Goal: Information Seeking & Learning: Learn about a topic

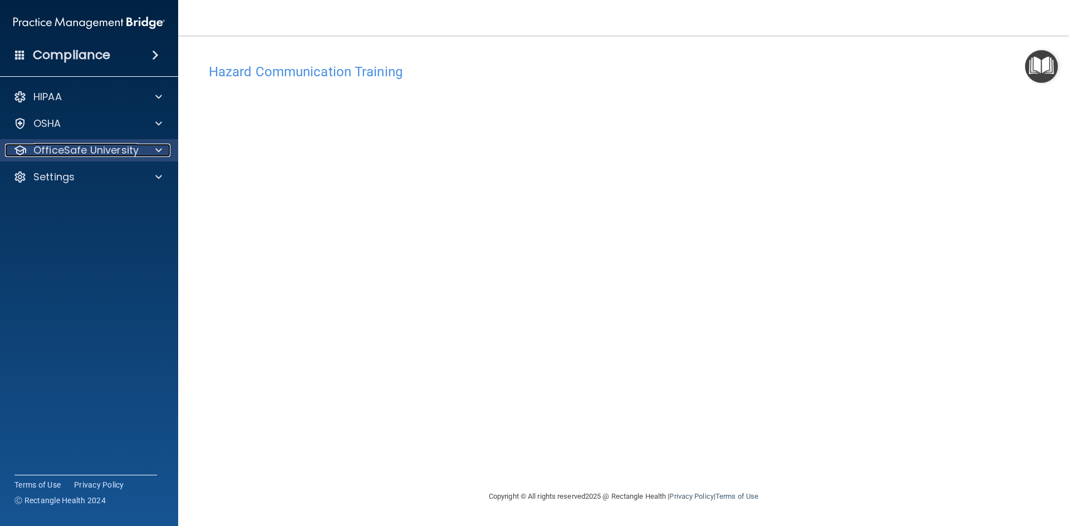
click at [127, 154] on p "OfficeSafe University" at bounding box center [85, 150] width 105 height 13
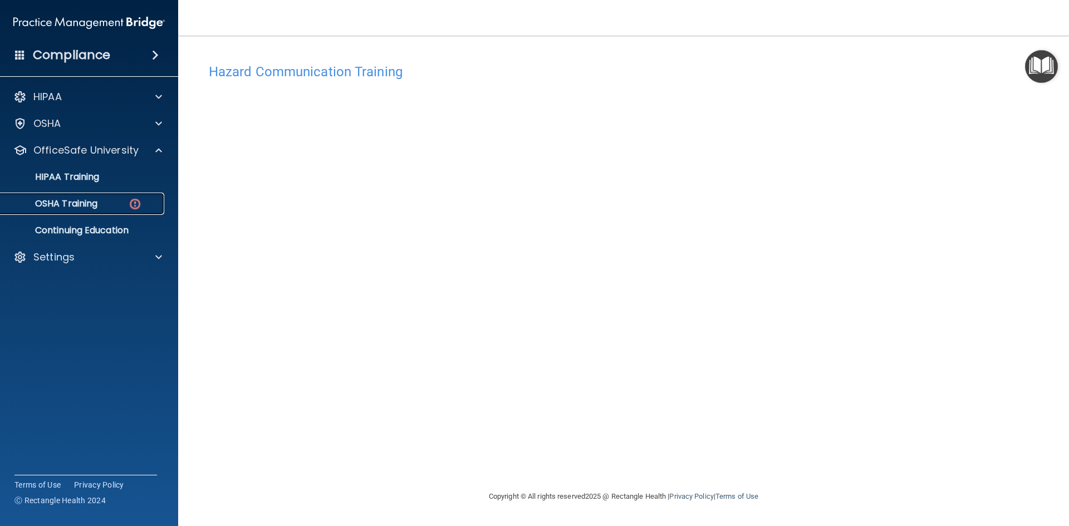
click at [115, 204] on div "OSHA Training" at bounding box center [83, 203] width 152 height 11
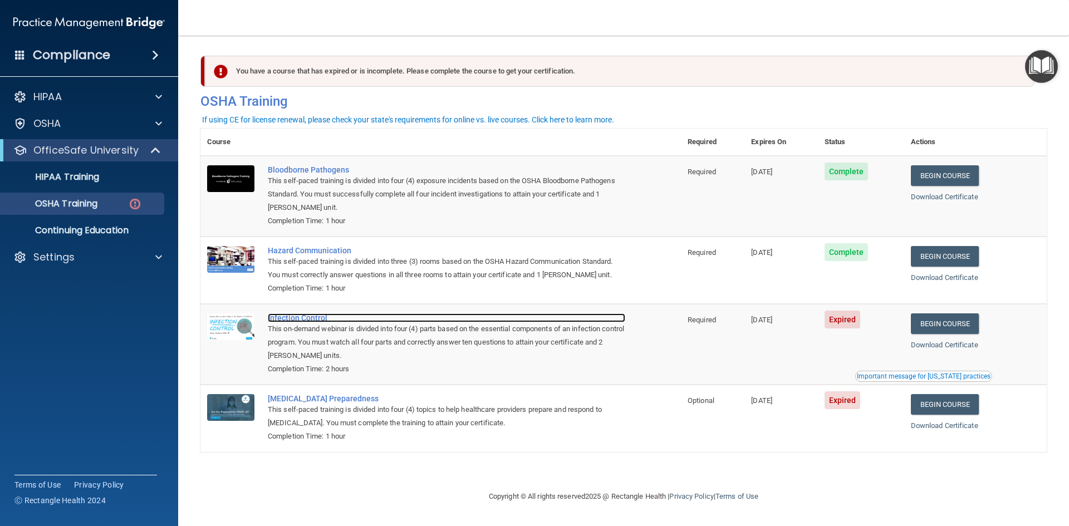
click at [305, 321] on div "Infection Control" at bounding box center [446, 317] width 357 height 9
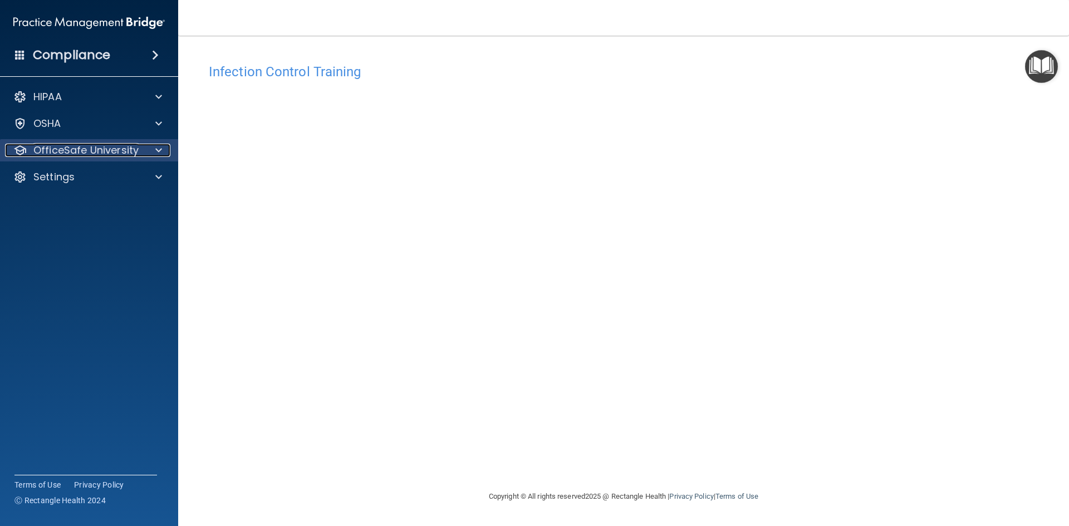
click at [150, 150] on div at bounding box center [157, 150] width 28 height 13
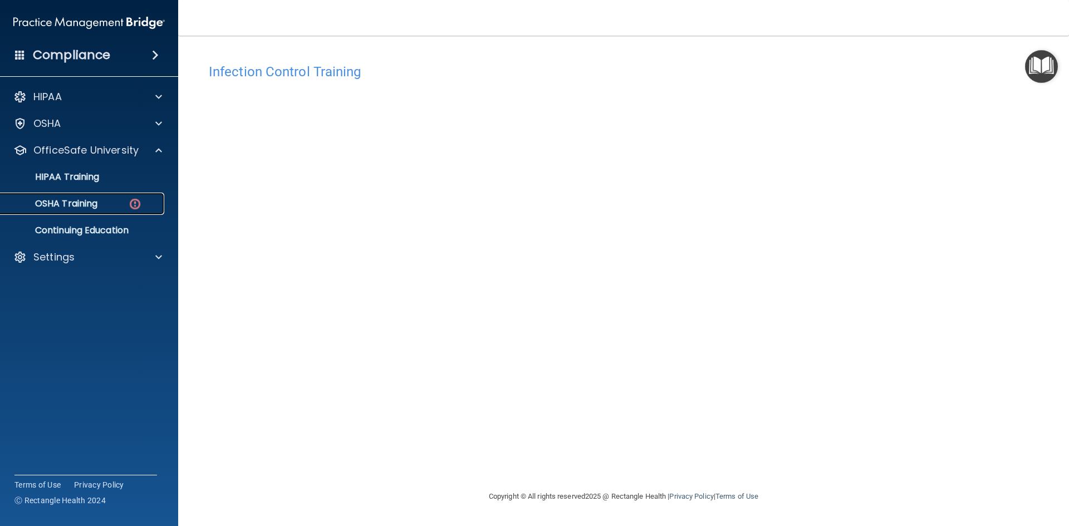
click at [102, 210] on link "OSHA Training" at bounding box center [76, 204] width 175 height 22
